Goal: Information Seeking & Learning: Understand process/instructions

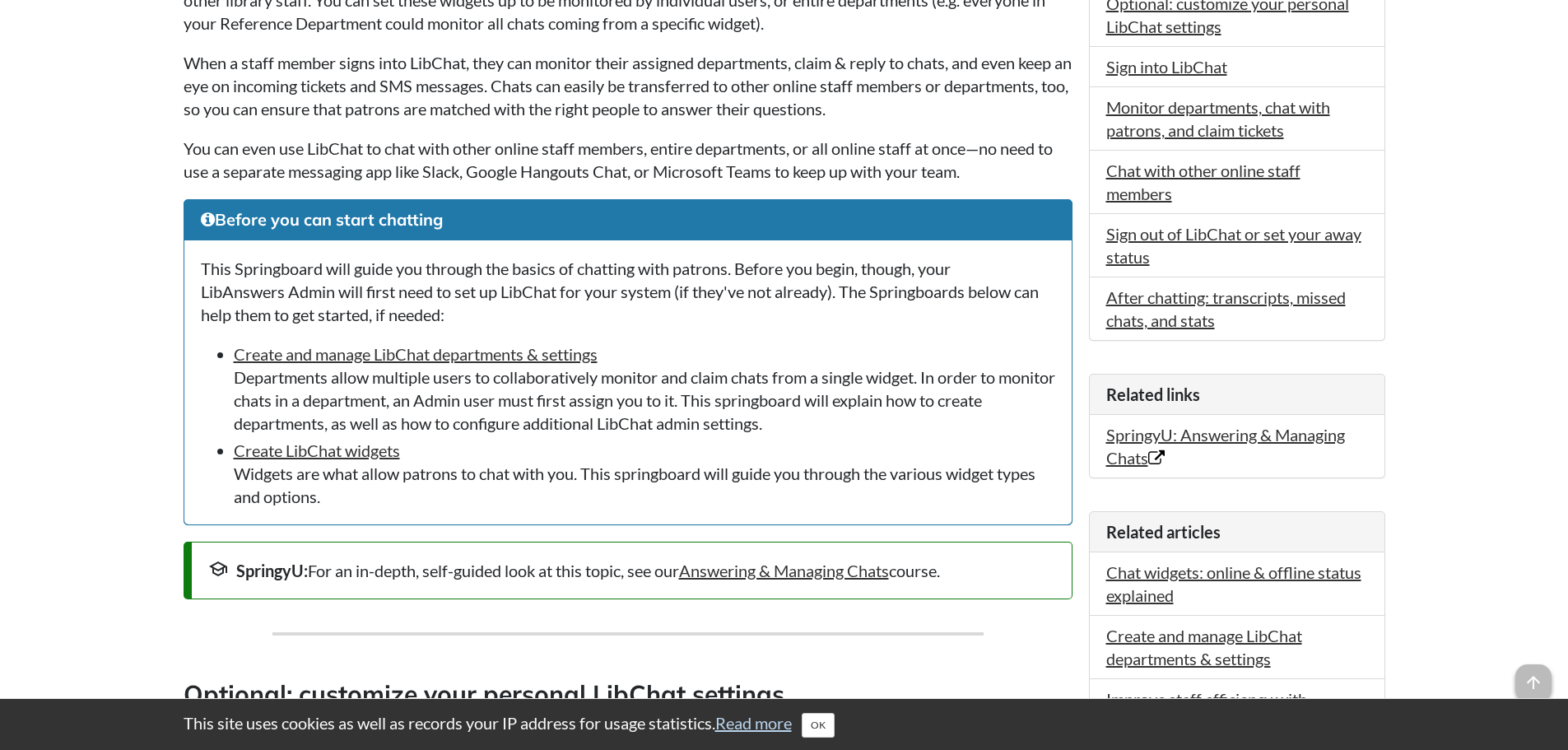
scroll to position [412, 0]
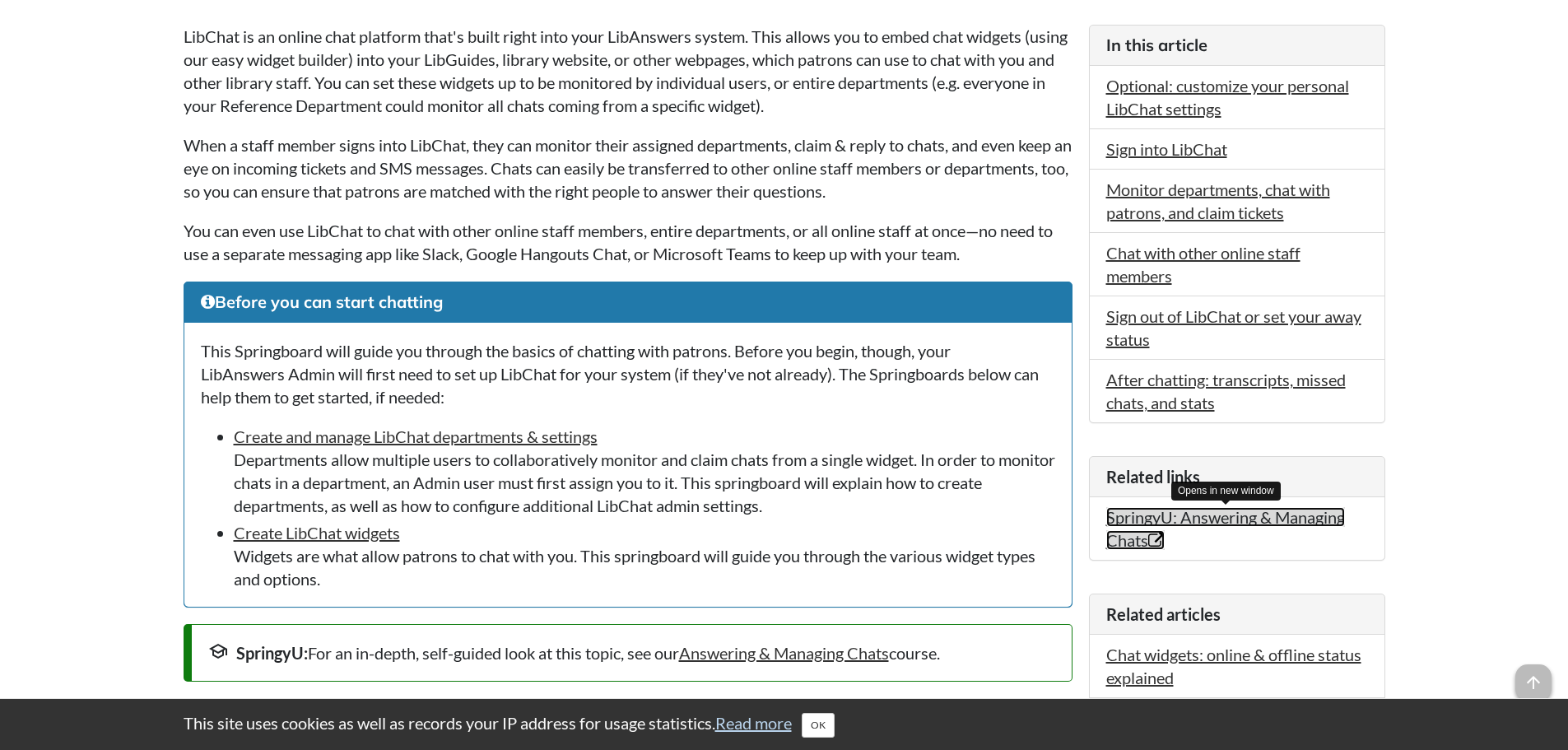
click at [1220, 524] on link "SpringyU: Answering & Managing Chats Opens in new window" at bounding box center [1225, 528] width 239 height 43
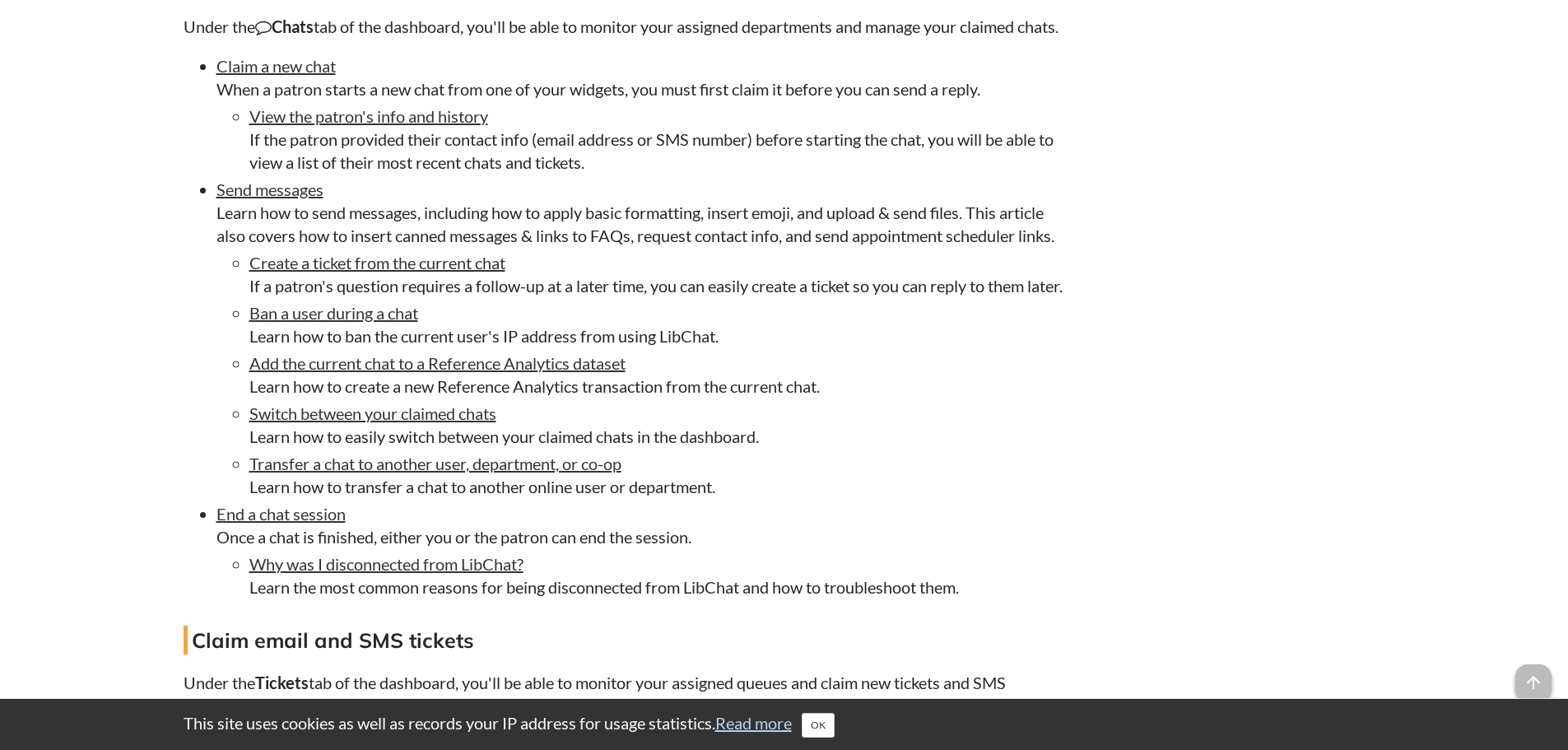
scroll to position [3540, 0]
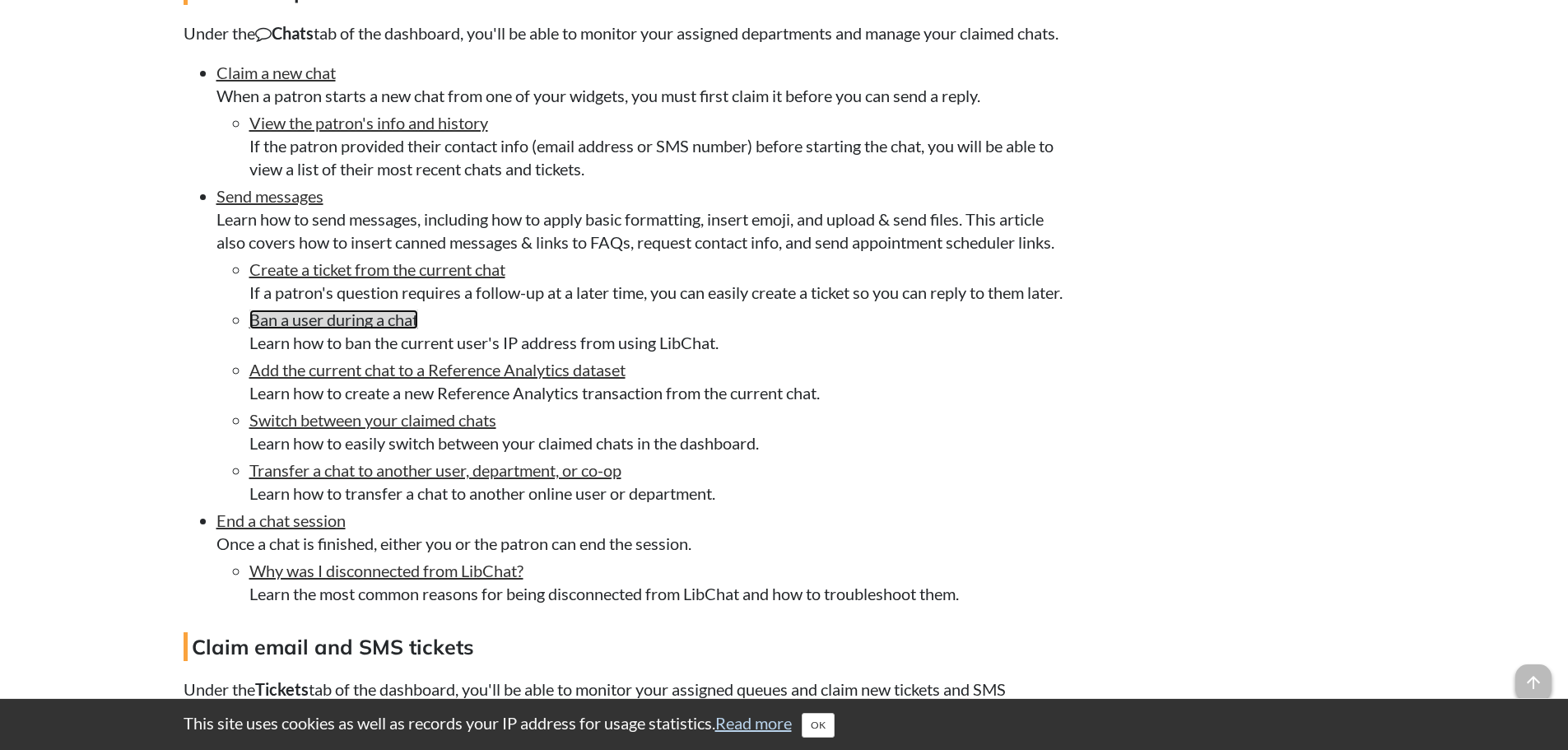
click at [380, 329] on link "Ban a user during a chat" at bounding box center [333, 319] width 168 height 19
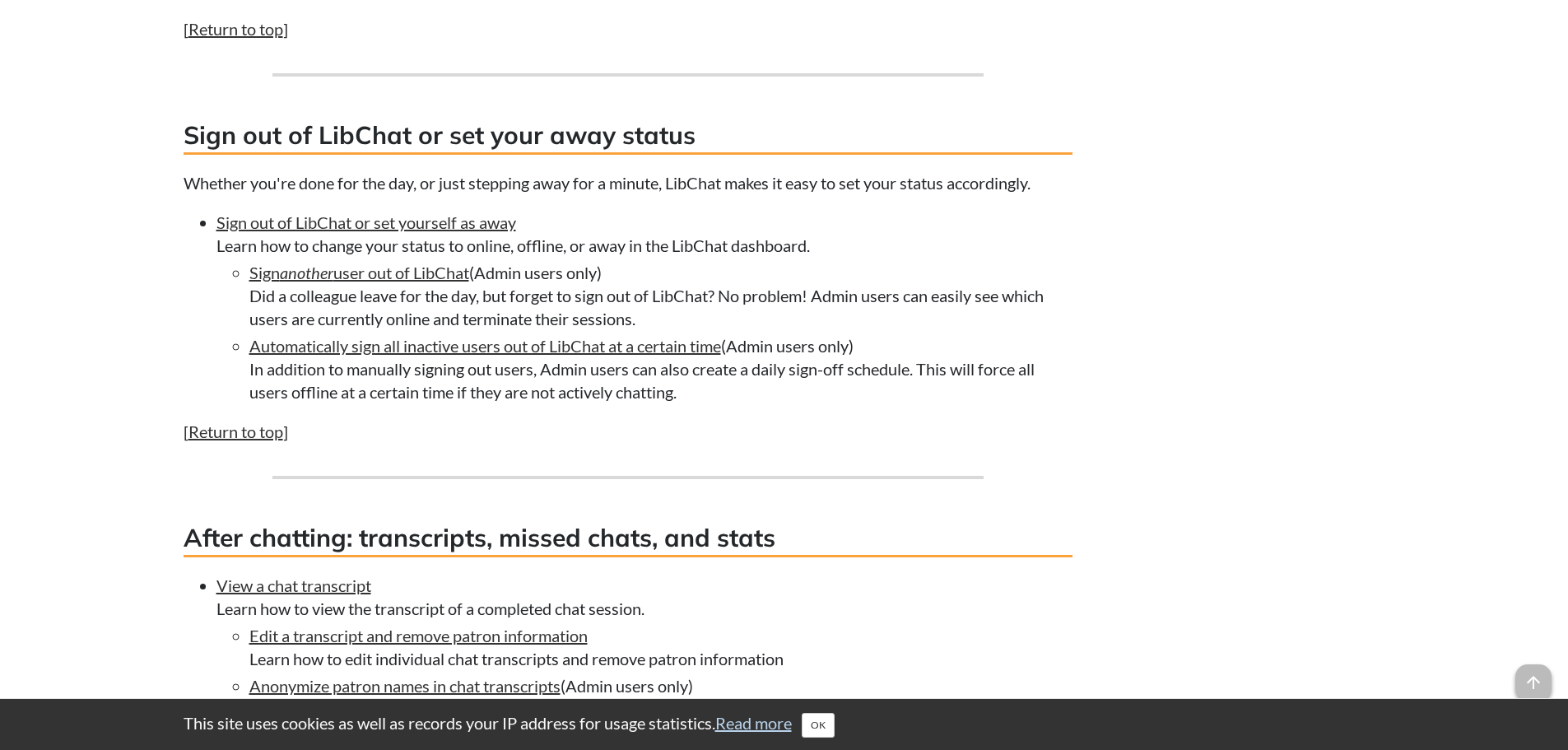
scroll to position [4774, 0]
